Goal: Task Accomplishment & Management: Manage account settings

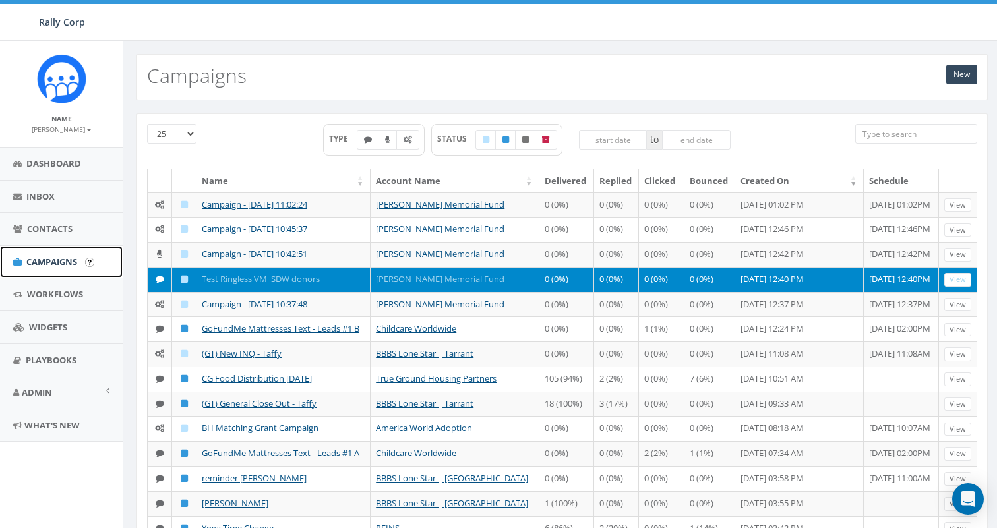
click at [51, 266] on span "Campaigns" at bounding box center [51, 262] width 51 height 12
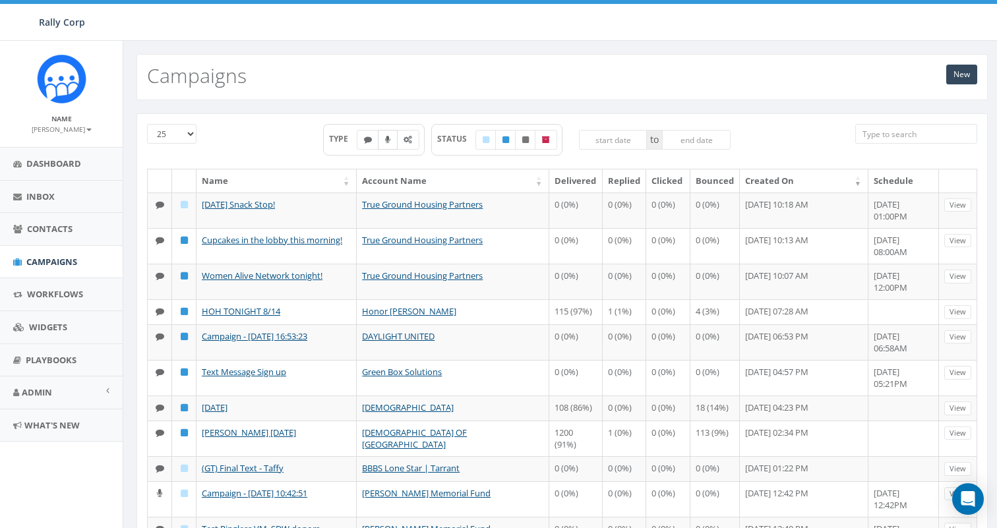
click at [386, 137] on icon at bounding box center [387, 140] width 5 height 8
checkbox input "true"
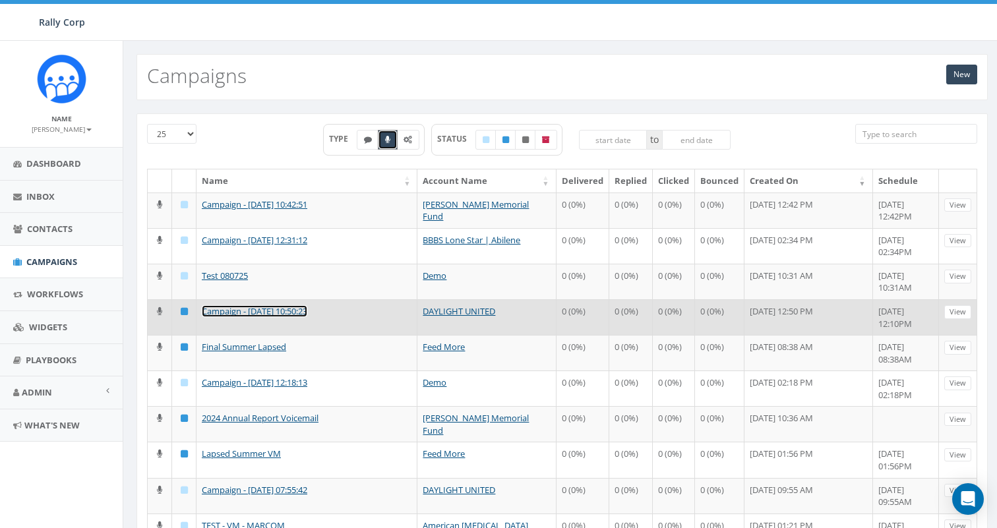
click at [249, 309] on link "Campaign - 07/29/2025, 10:50:23" at bounding box center [254, 311] width 105 height 12
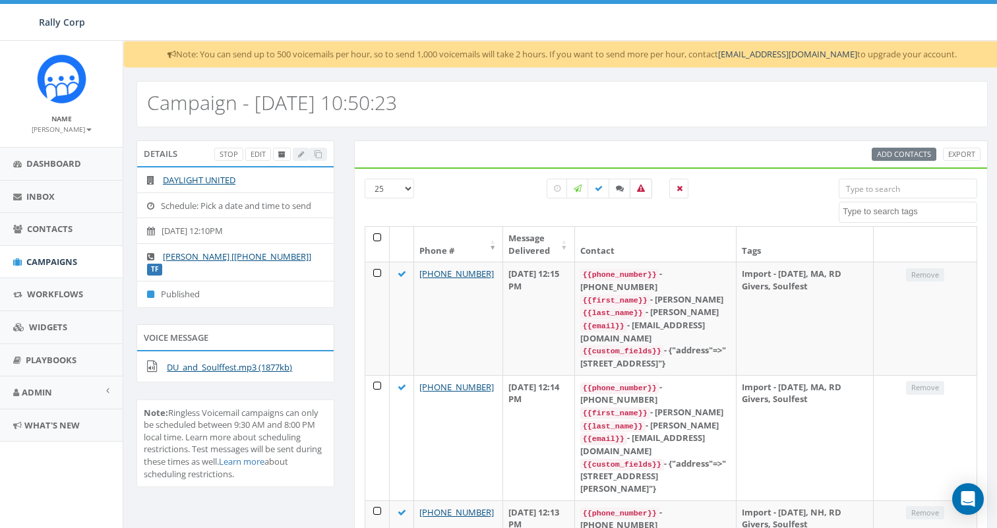
click at [638, 193] on label at bounding box center [641, 189] width 22 height 20
checkbox input "true"
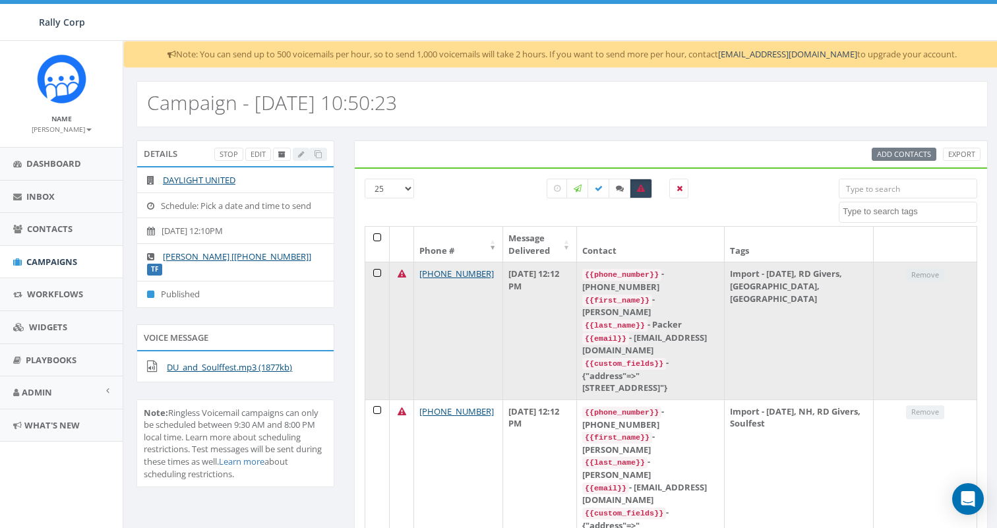
drag, startPoint x: 409, startPoint y: 271, endPoint x: 392, endPoint y: 271, distance: 17.8
click at [392, 271] on td at bounding box center [402, 330] width 24 height 137
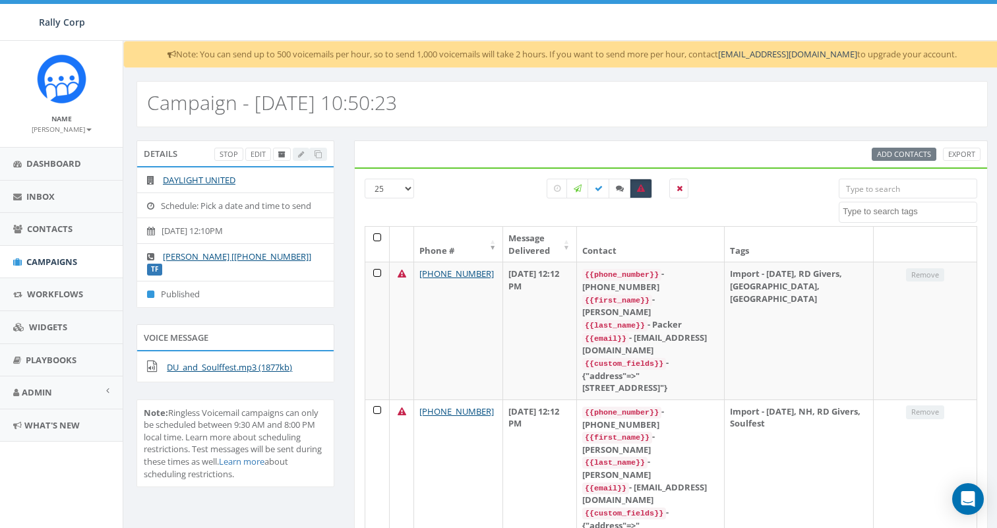
click at [908, 191] on input "search" at bounding box center [908, 189] width 138 height 20
paste input "17745217119"
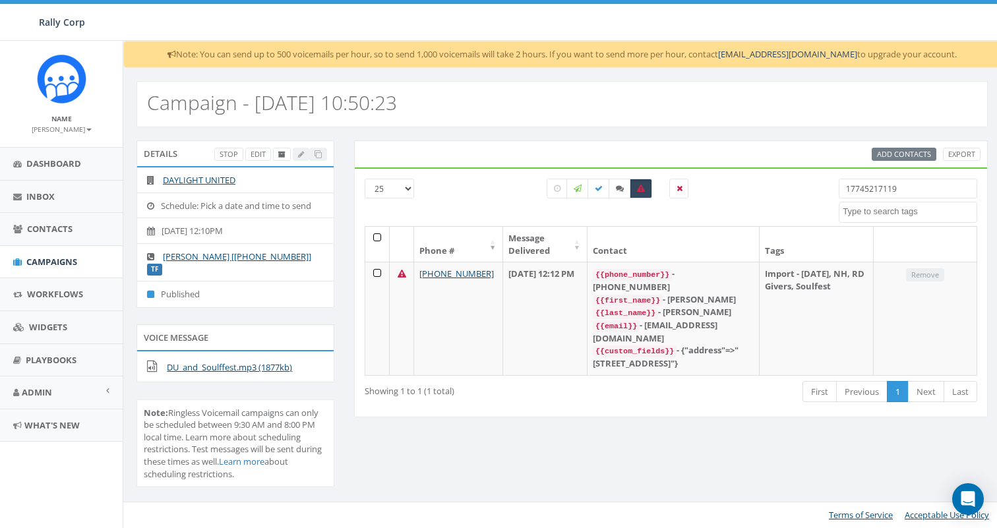
drag, startPoint x: 905, startPoint y: 190, endPoint x: 764, endPoint y: 187, distance: 140.5
click at [764, 187] on div "25 50 100 All 0 contact(s) on current page All 7 contact(s) filtered 17745217119" at bounding box center [671, 202] width 632 height 47
paste input "+17035872777"
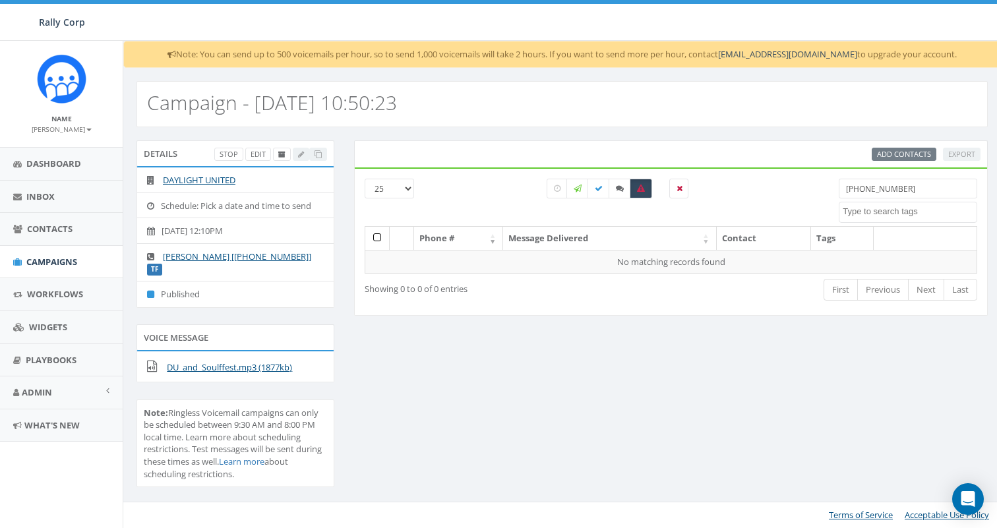
drag, startPoint x: 864, startPoint y: 193, endPoint x: 810, endPoint y: 183, distance: 54.2
click at [810, 183] on div "25 50 100 All 0 contact(s) on current page All 1 contact(s) filtered +170358727…" at bounding box center [671, 202] width 632 height 47
drag, startPoint x: 910, startPoint y: 194, endPoint x: 773, endPoint y: 175, distance: 138.4
click at [775, 177] on div "25 50 100 All 0 contact(s) on current page All 1 contact(s) filtered 35872777 P…" at bounding box center [671, 241] width 634 height 148
paste input "6194835086"
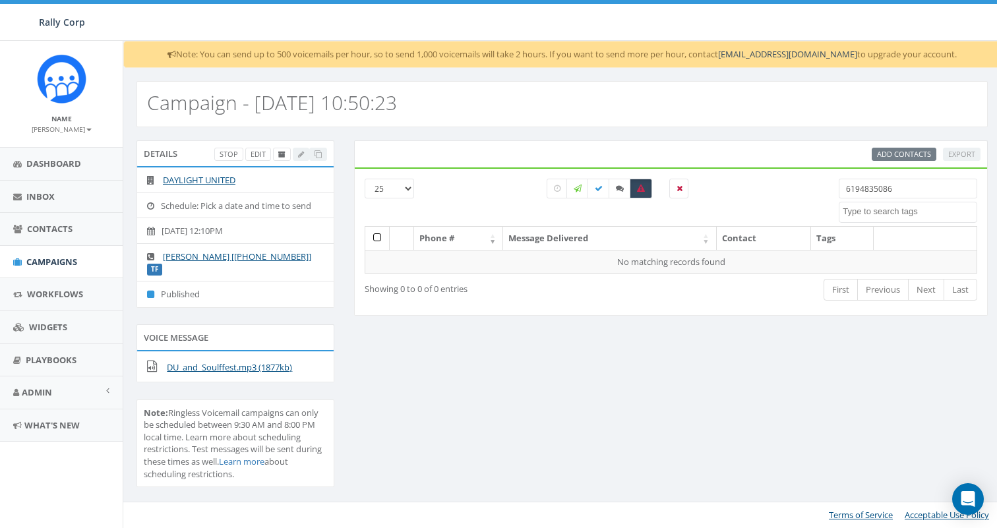
drag, startPoint x: 864, startPoint y: 189, endPoint x: 769, endPoint y: 140, distance: 107.6
click at [775, 148] on div "Add Contacts Export 25 50 100 All 0 contact(s) on current page All 1 contact(s)…" at bounding box center [671, 227] width 634 height 175
type input "835086"
drag, startPoint x: 879, startPoint y: 189, endPoint x: 722, endPoint y: 171, distance: 158.0
click at [722, 171] on div "25 50 100 All 0 contact(s) on current page All 1 contact(s) filtered 835086 Pho…" at bounding box center [671, 241] width 634 height 148
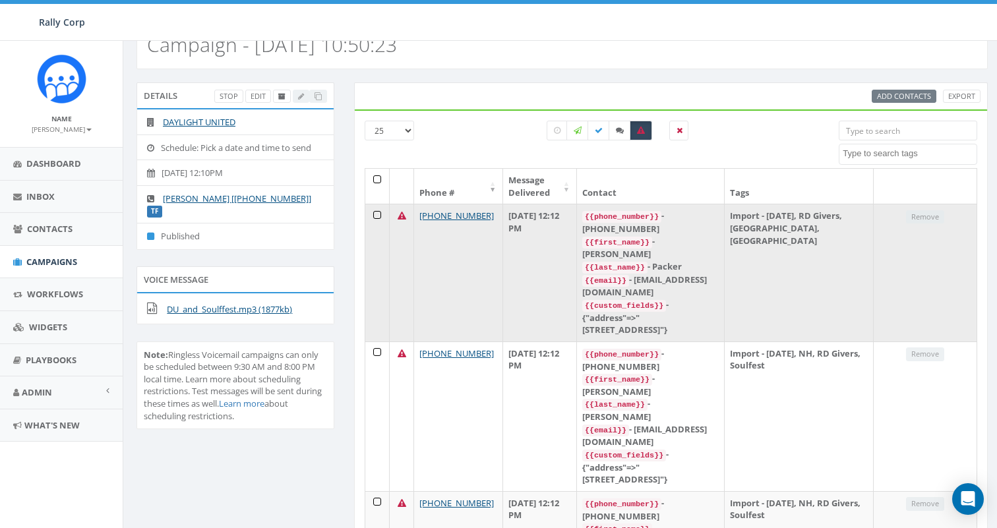
scroll to position [62, 0]
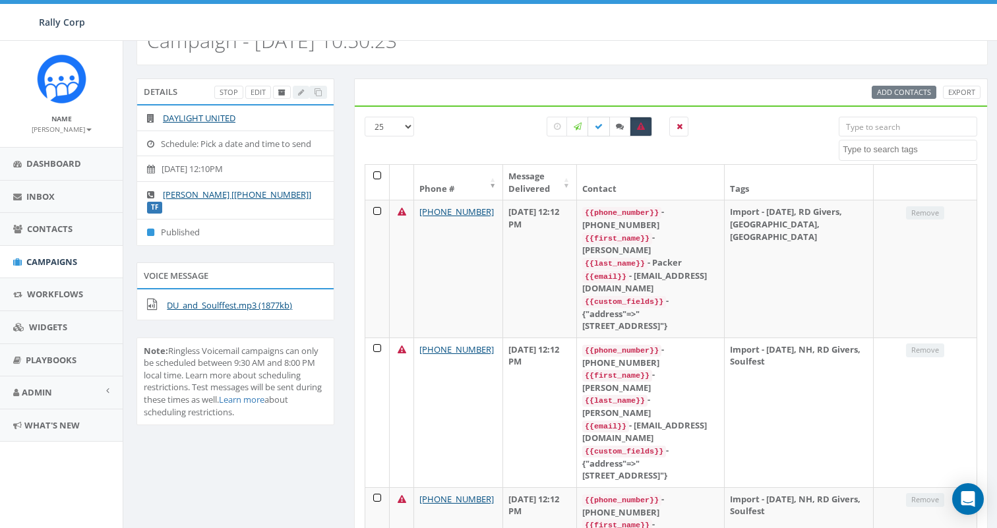
click at [598, 127] on icon at bounding box center [599, 127] width 8 height 8
checkbox input "true"
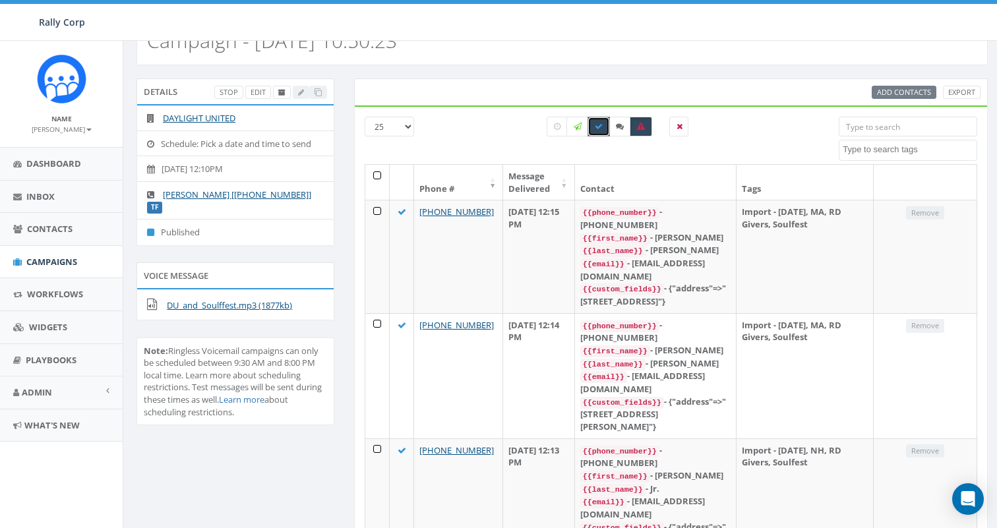
click at [859, 128] on input "search" at bounding box center [908, 127] width 138 height 20
paste input "6194835086"
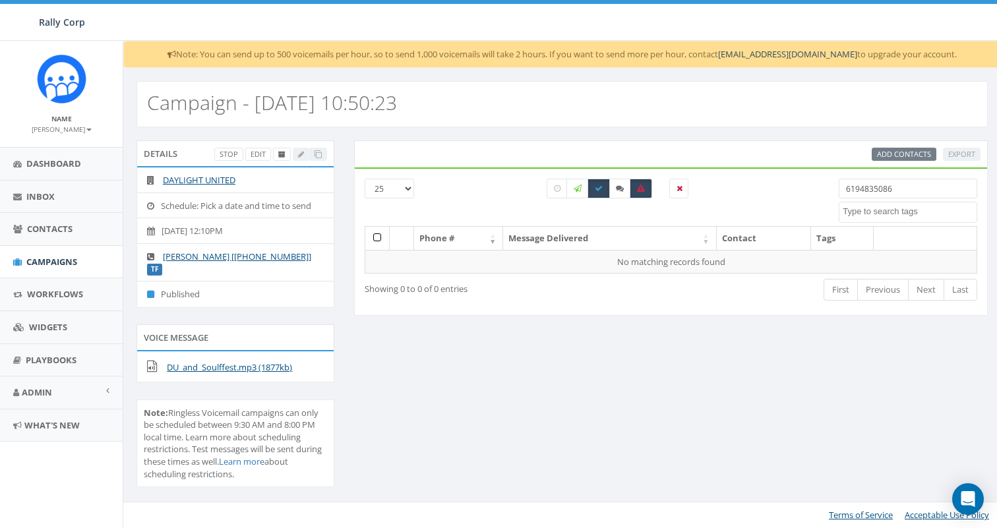
drag, startPoint x: 868, startPoint y: 189, endPoint x: 824, endPoint y: 186, distance: 44.3
click at [835, 187] on div "6194835086" at bounding box center [908, 201] width 158 height 44
type input "35086"
